Goal: Check status

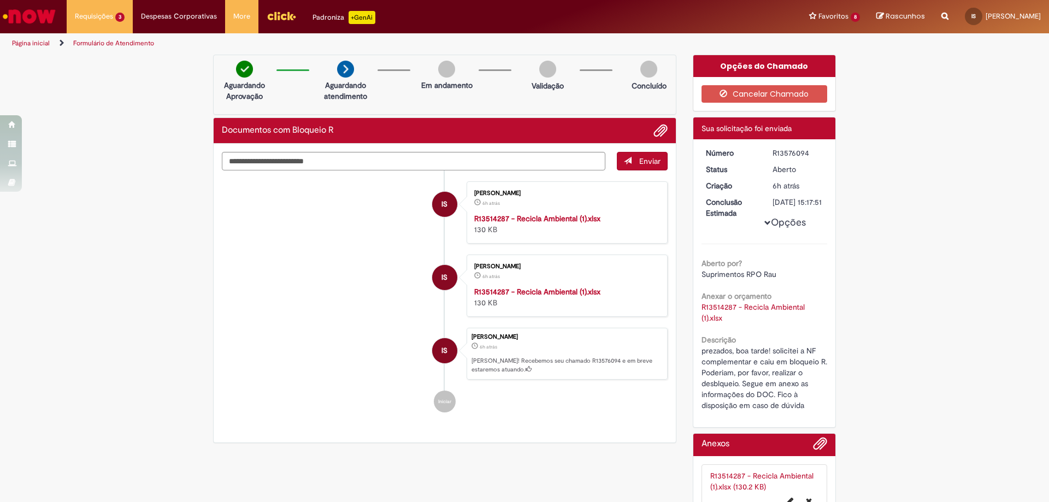
drag, startPoint x: 771, startPoint y: 152, endPoint x: 813, endPoint y: 150, distance: 42.1
click at [813, 150] on div "R13576094" at bounding box center [798, 153] width 51 height 11
copy div "R13576094"
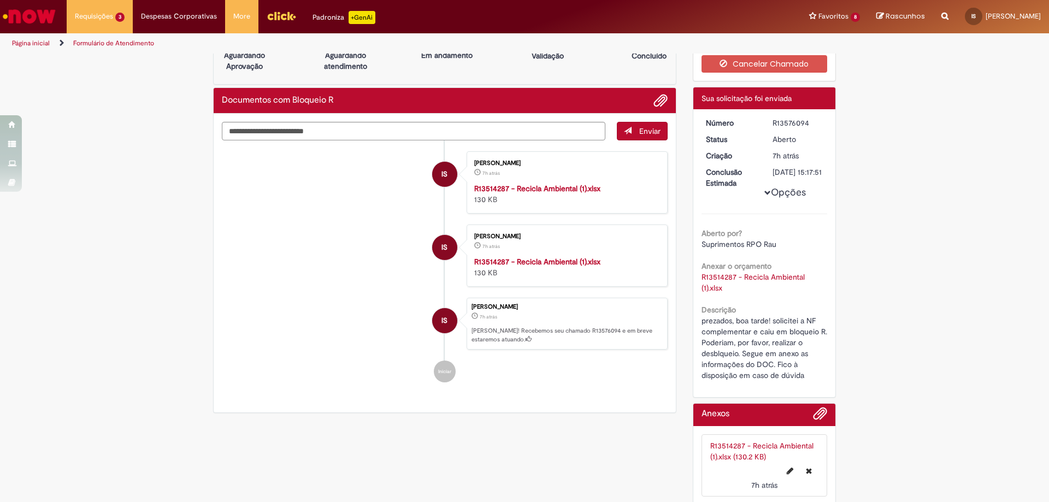
scroll to position [55, 0]
